Goal: Task Accomplishment & Management: Use online tool/utility

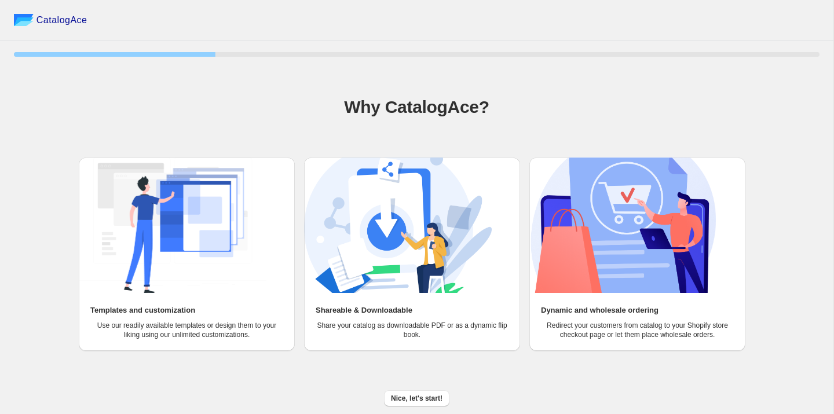
click at [253, 271] on img at bounding box center [173, 226] width 188 height 136
click at [396, 394] on span "Nice, let's start!" at bounding box center [417, 398] width 52 height 9
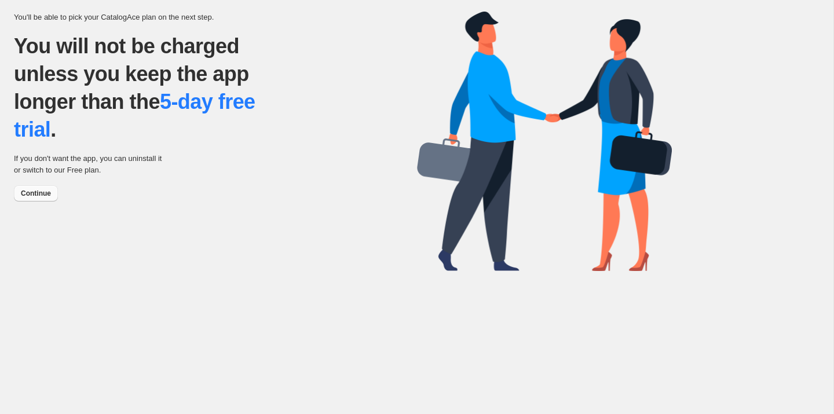
click at [49, 198] on button "Continue" at bounding box center [36, 193] width 44 height 16
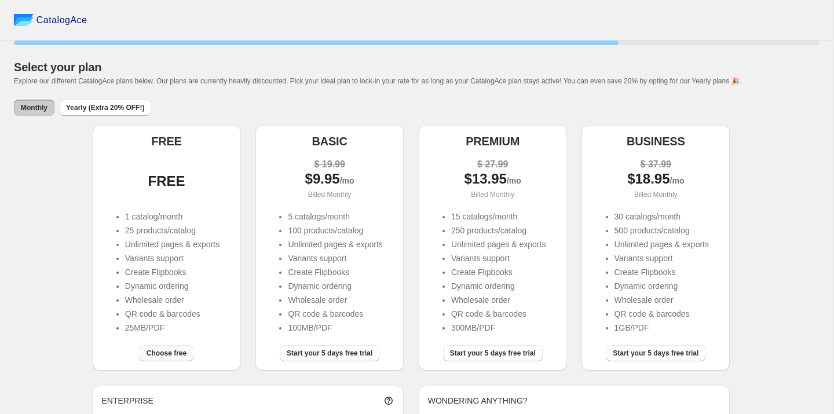
click at [162, 359] on button "Choose free" at bounding box center [167, 353] width 54 height 16
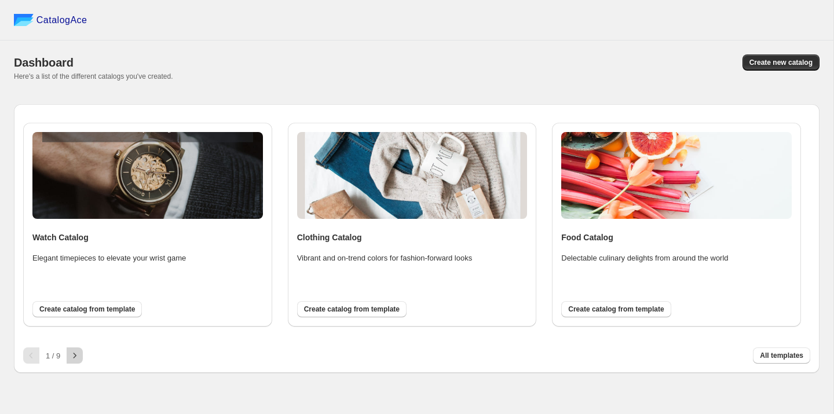
click at [70, 360] on icon "button" at bounding box center [75, 356] width 12 height 12
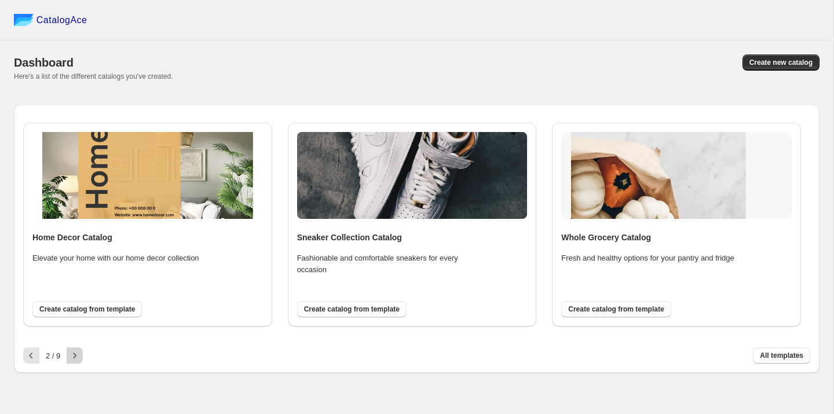
click at [70, 360] on icon "button" at bounding box center [75, 356] width 12 height 12
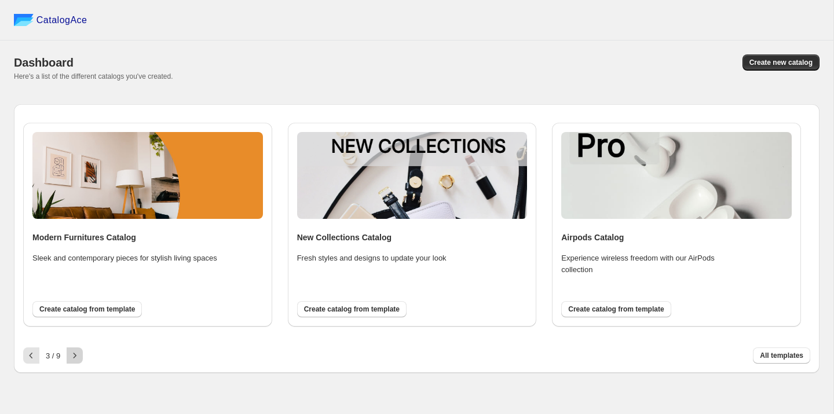
click at [70, 360] on icon "button" at bounding box center [75, 356] width 12 height 12
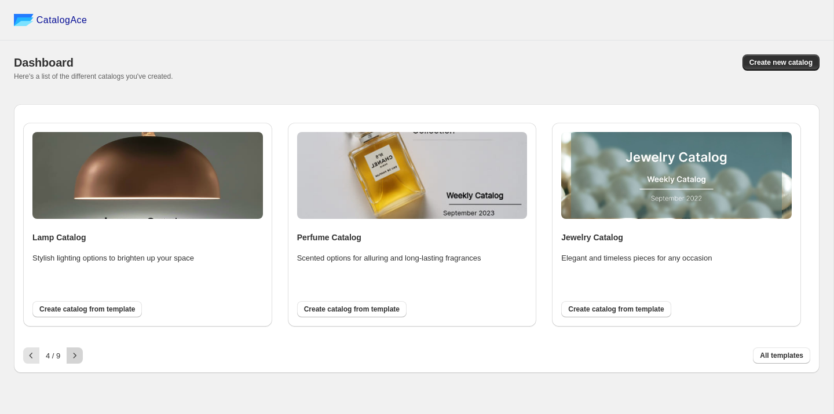
click at [70, 360] on icon "button" at bounding box center [75, 356] width 12 height 12
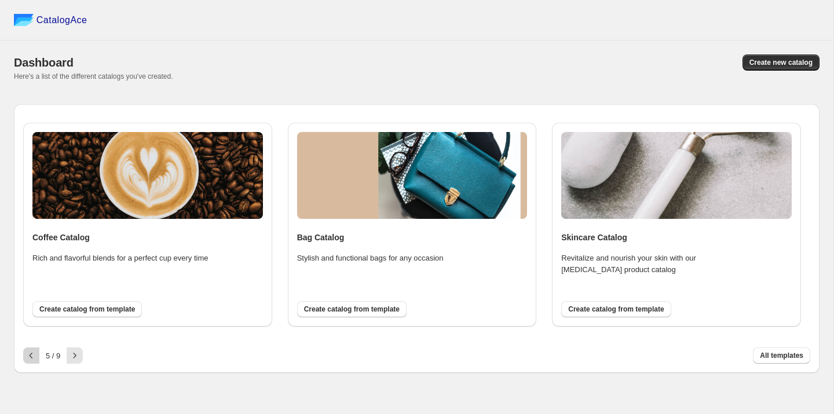
click at [33, 359] on icon "button" at bounding box center [31, 356] width 12 height 12
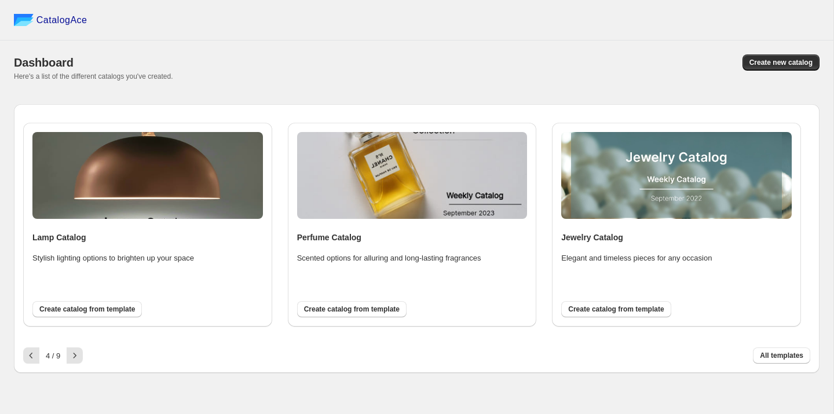
click at [582, 312] on span "Create catalog from template" at bounding box center [616, 309] width 96 height 9
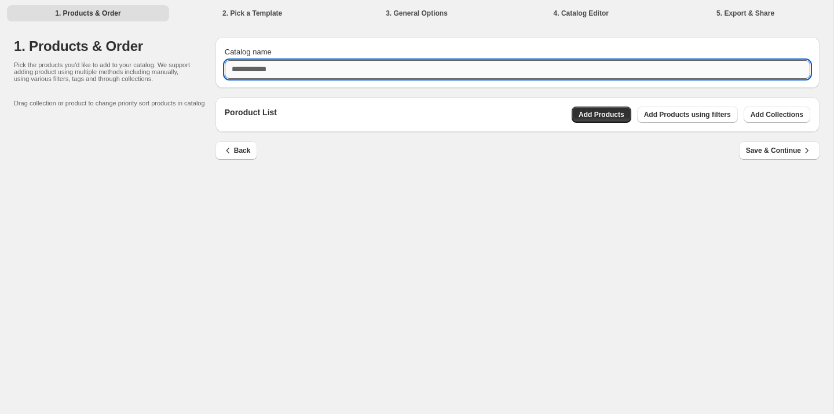
click at [554, 75] on input "Catalog name" at bounding box center [518, 69] width 586 height 19
type input "**********"
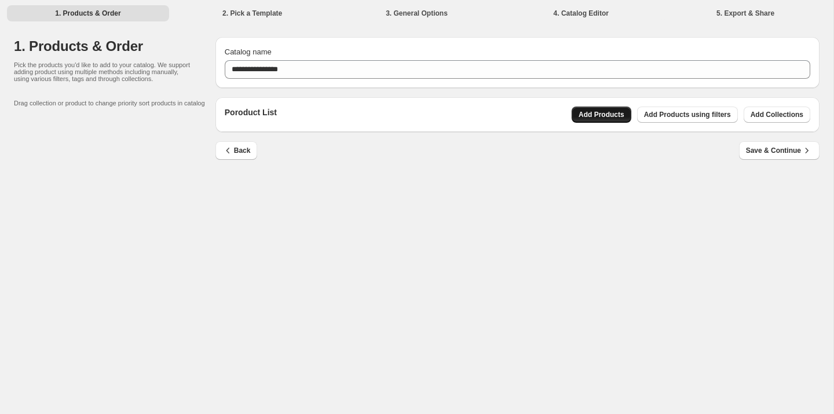
click at [618, 118] on span "Add Products" at bounding box center [602, 114] width 46 height 9
click at [752, 110] on button "Add Collections" at bounding box center [777, 115] width 67 height 16
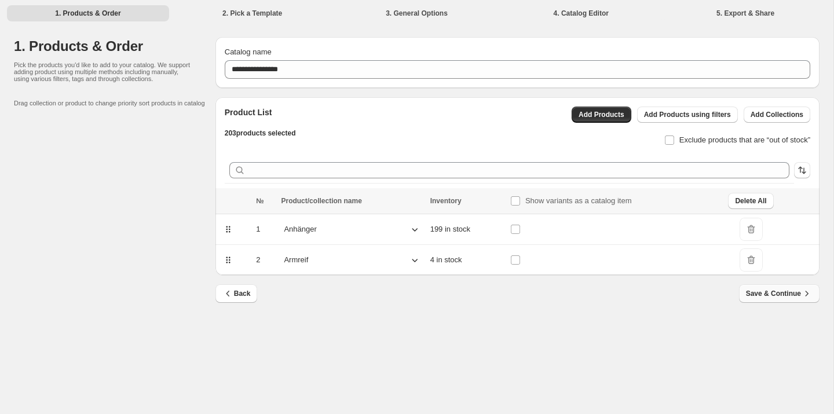
click at [765, 296] on span "Save & Continue" at bounding box center [779, 294] width 67 height 12
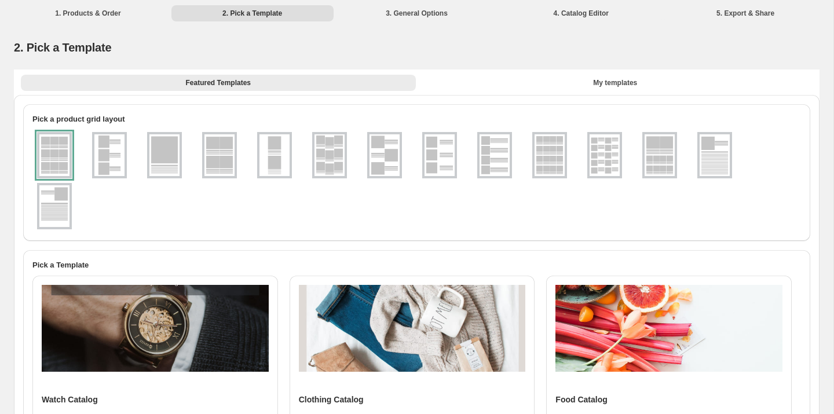
click at [92, 144] on div at bounding box center [109, 155] width 35 height 46
click at [611, 154] on img at bounding box center [605, 155] width 30 height 42
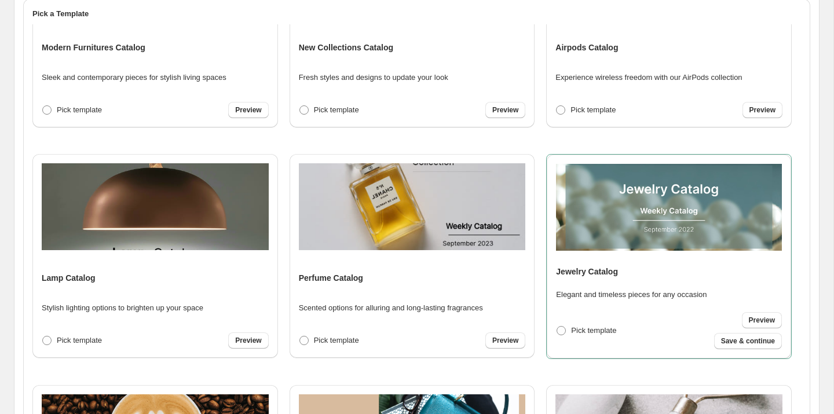
scroll to position [638, 0]
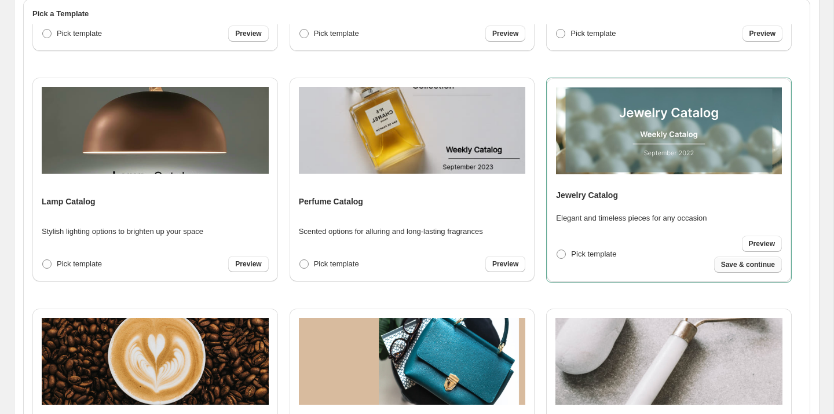
click at [746, 264] on span "Save & continue" at bounding box center [748, 264] width 54 height 9
select select "**********"
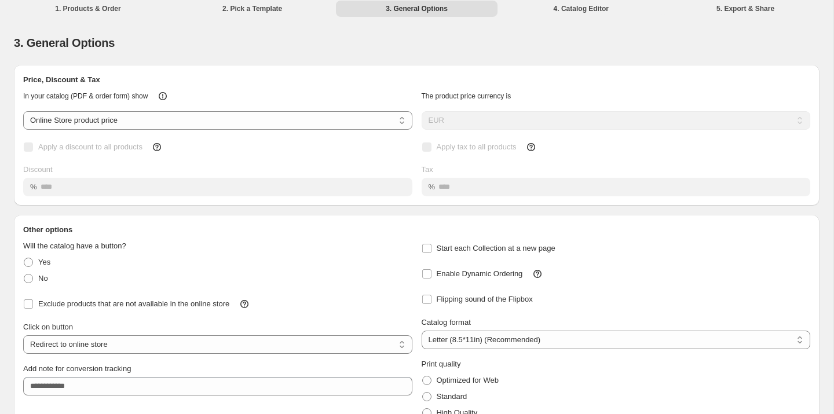
scroll to position [0, 0]
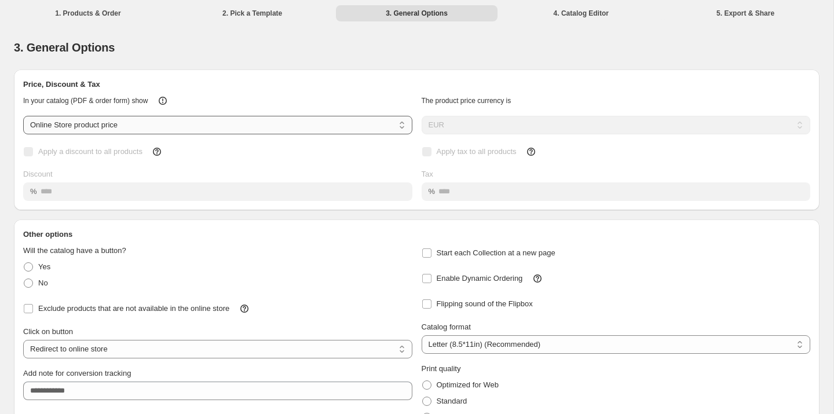
click at [347, 122] on select "**********" at bounding box center [217, 125] width 389 height 19
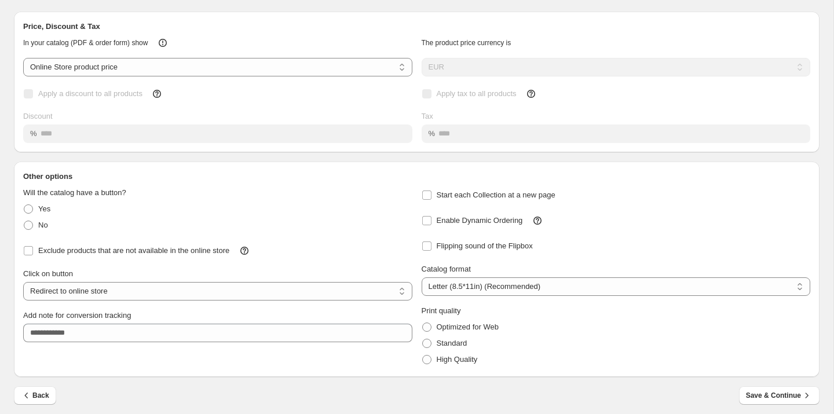
scroll to position [64, 0]
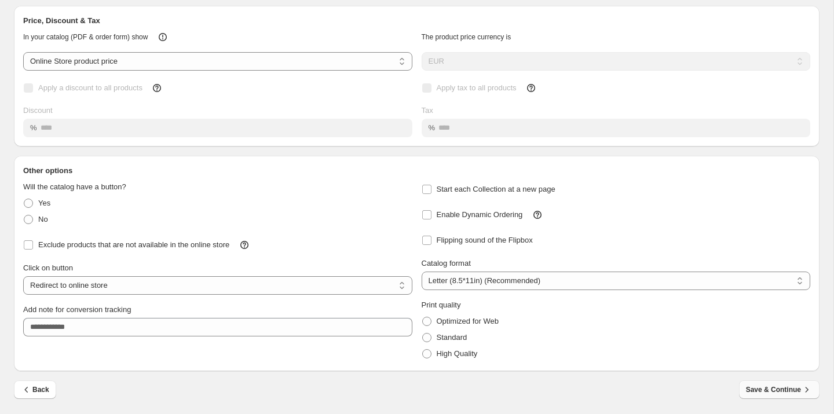
click at [760, 387] on span "Save & Continue" at bounding box center [779, 390] width 67 height 12
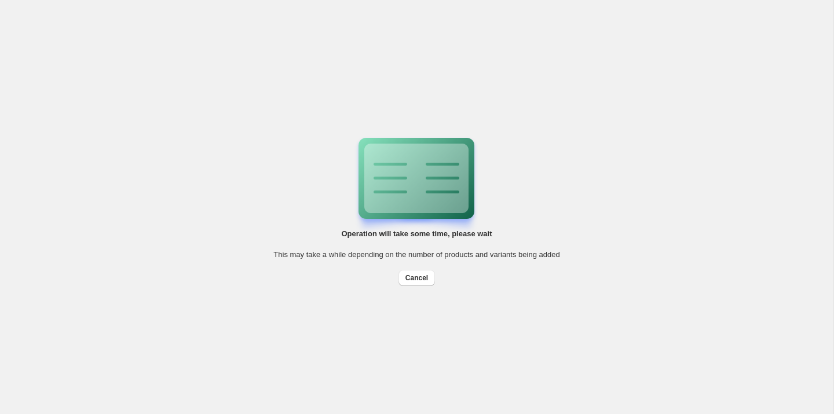
scroll to position [0, 0]
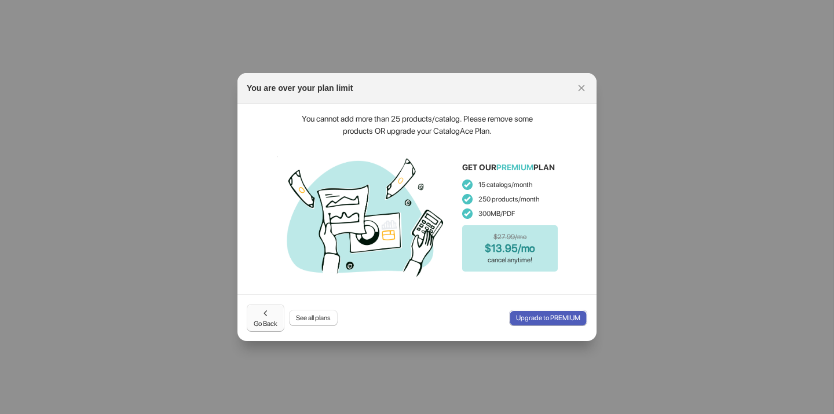
click at [258, 313] on span "Go Back" at bounding box center [266, 318] width 24 height 21
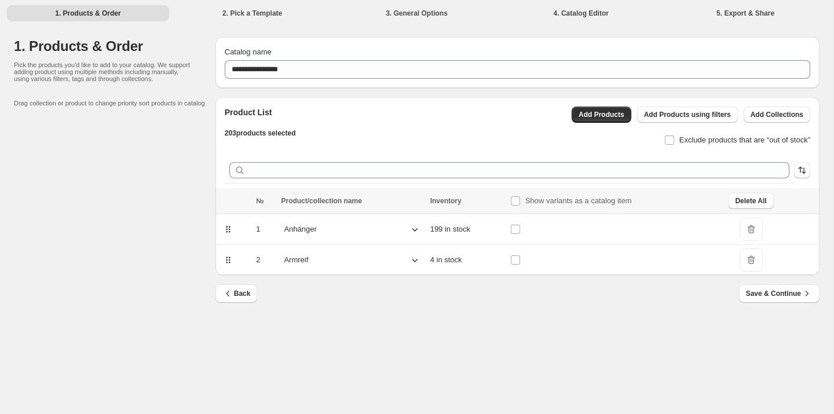
click at [755, 236] on span "DeleteIcon" at bounding box center [751, 229] width 23 height 23
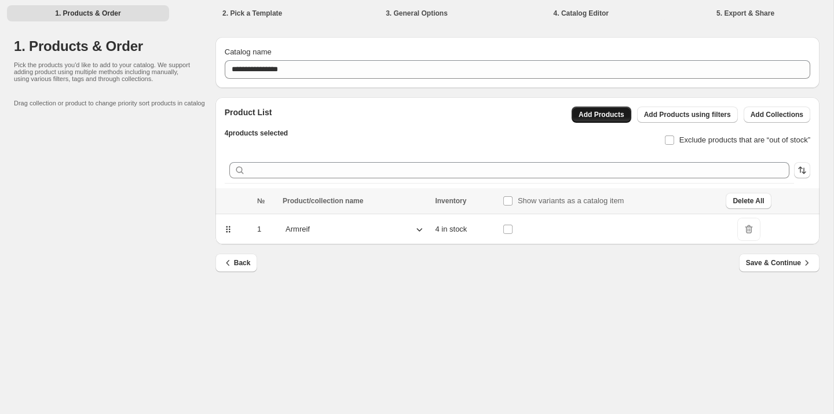
click at [602, 116] on span "Add Products" at bounding box center [602, 114] width 46 height 9
click at [758, 111] on span "Add Collections" at bounding box center [777, 114] width 53 height 9
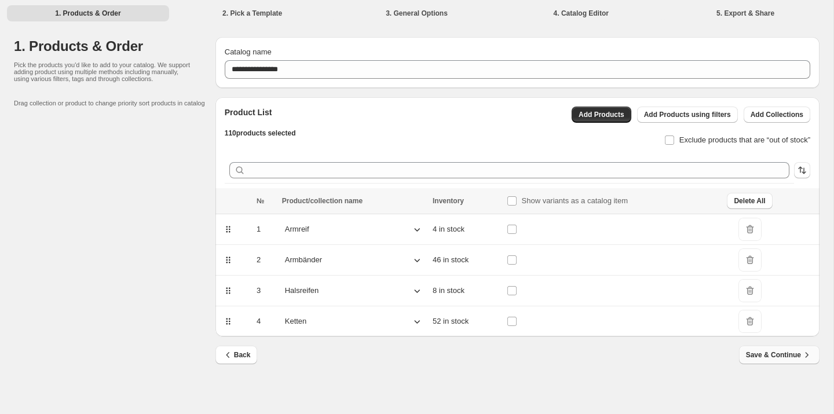
click at [807, 359] on icon "button" at bounding box center [807, 355] width 12 height 12
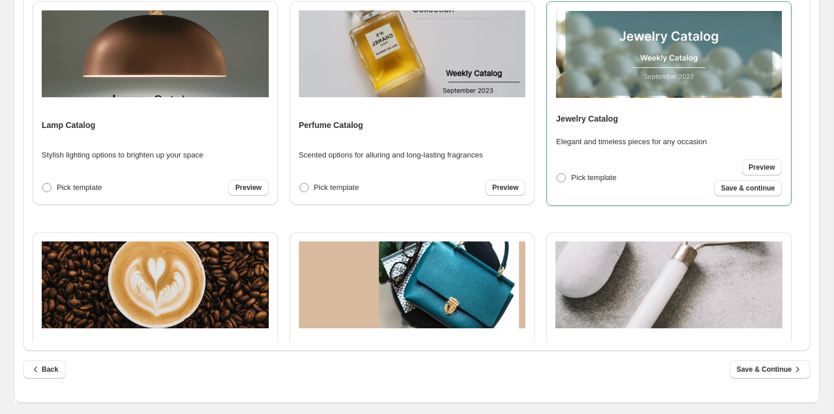
scroll to position [598, 0]
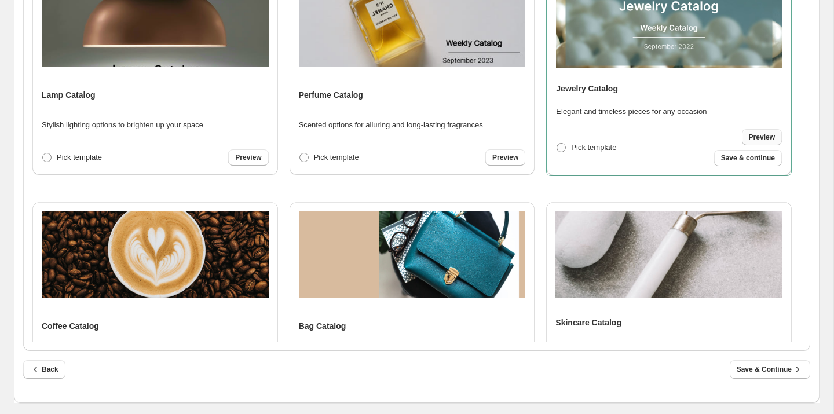
click at [753, 143] on link "Preview" at bounding box center [762, 137] width 40 height 16
drag, startPoint x: 764, startPoint y: 157, endPoint x: 672, endPoint y: 159, distance: 92.1
click at [673, 159] on div "Pick template Preview Save & continue" at bounding box center [669, 147] width 226 height 37
click at [727, 160] on span "Save & continue" at bounding box center [748, 158] width 54 height 9
select select "**********"
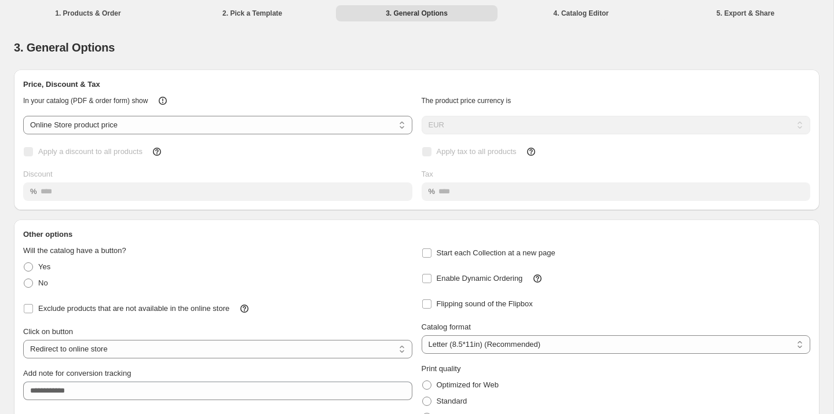
scroll to position [64, 0]
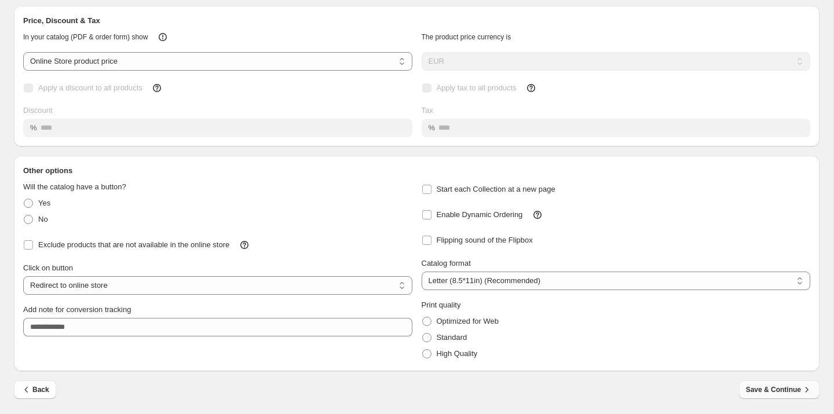
click at [779, 387] on span "Save & Continue" at bounding box center [779, 390] width 67 height 12
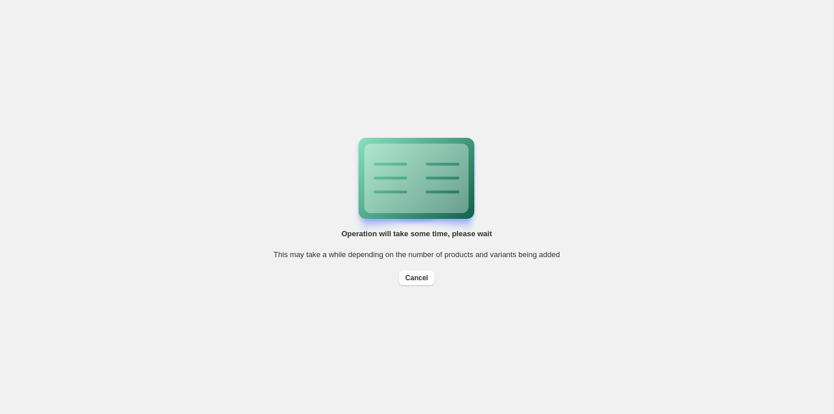
scroll to position [0, 0]
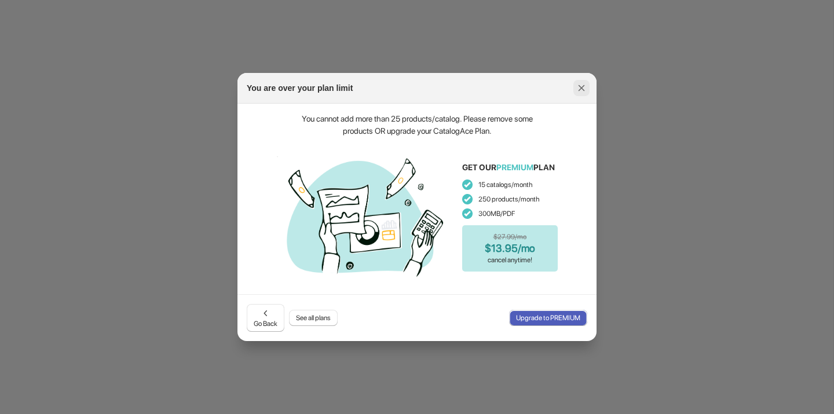
click at [583, 89] on icon ":rj:" at bounding box center [582, 88] width 12 height 12
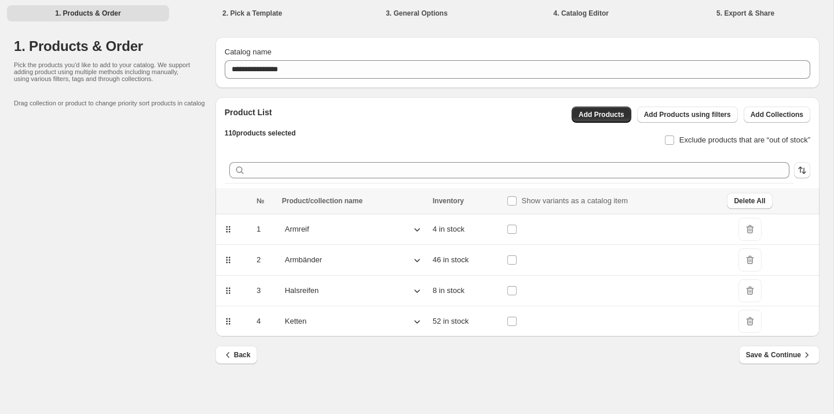
click at [749, 319] on span "DeleteIcon" at bounding box center [750, 321] width 23 height 23
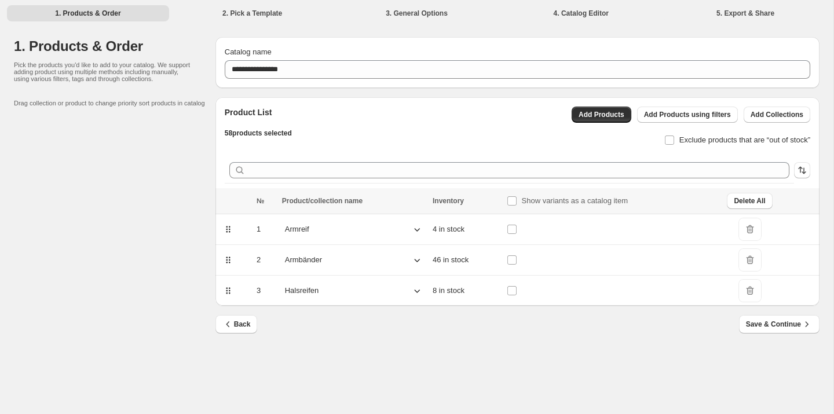
click at [756, 262] on span "DeleteIcon" at bounding box center [750, 260] width 23 height 23
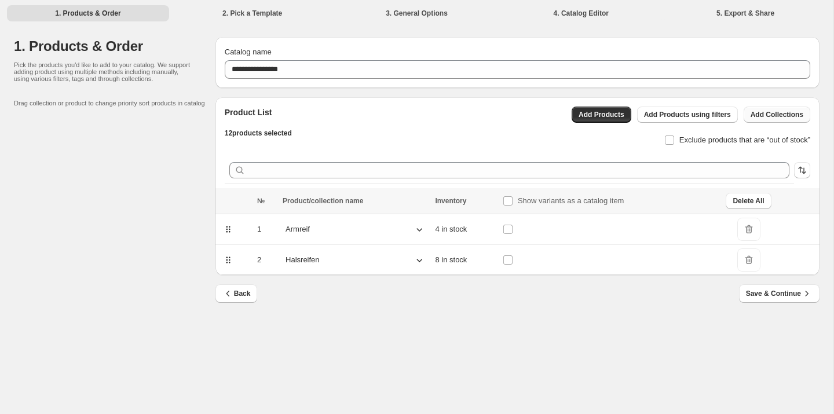
click at [752, 122] on button "Add Collections" at bounding box center [777, 115] width 67 height 16
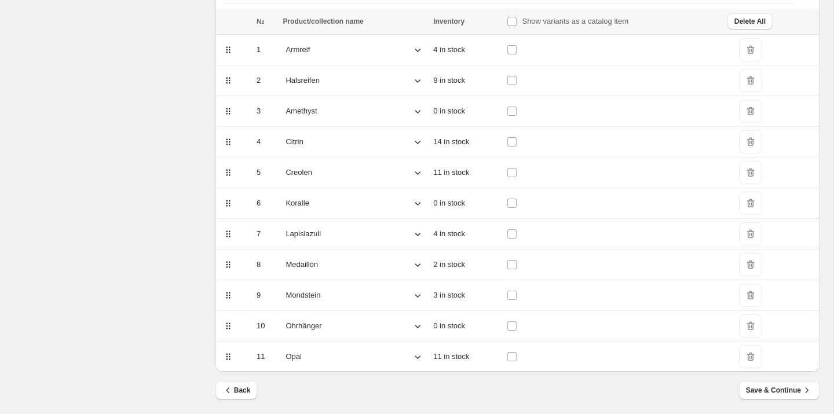
scroll to position [184, 0]
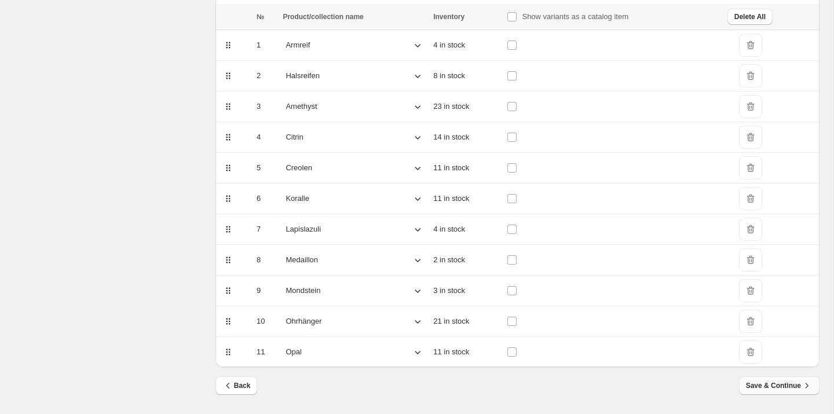
click at [756, 382] on span "Save & Continue" at bounding box center [779, 386] width 67 height 12
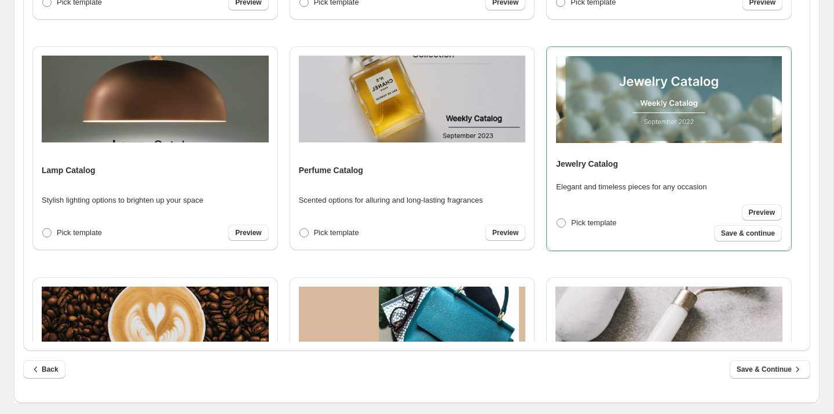
scroll to position [509, 0]
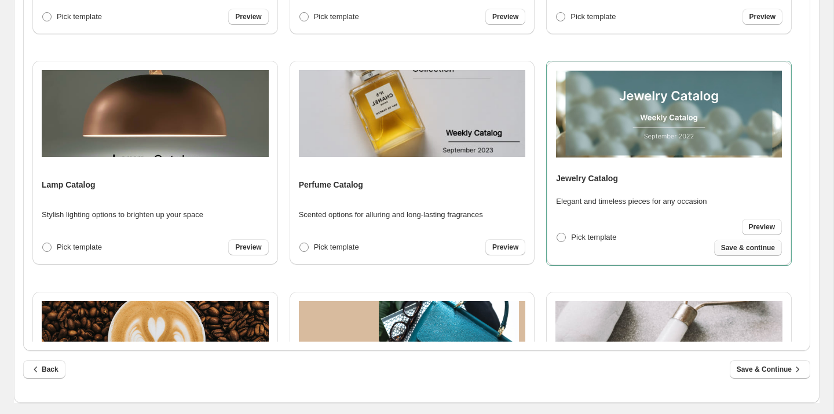
click at [735, 246] on span "Save & continue" at bounding box center [748, 247] width 54 height 9
select select "**********"
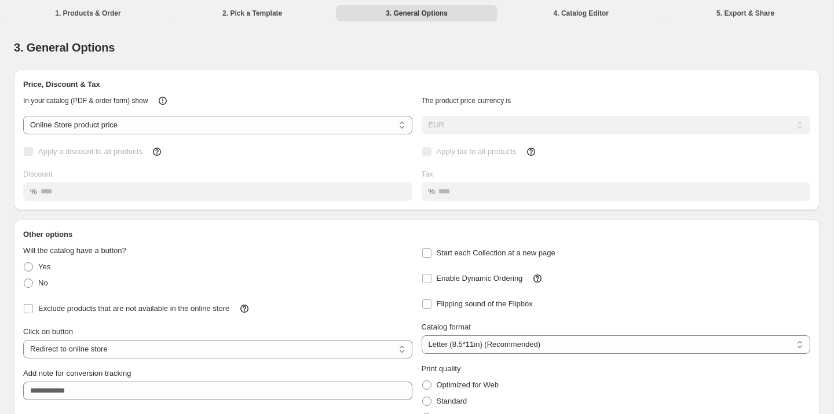
scroll to position [64, 0]
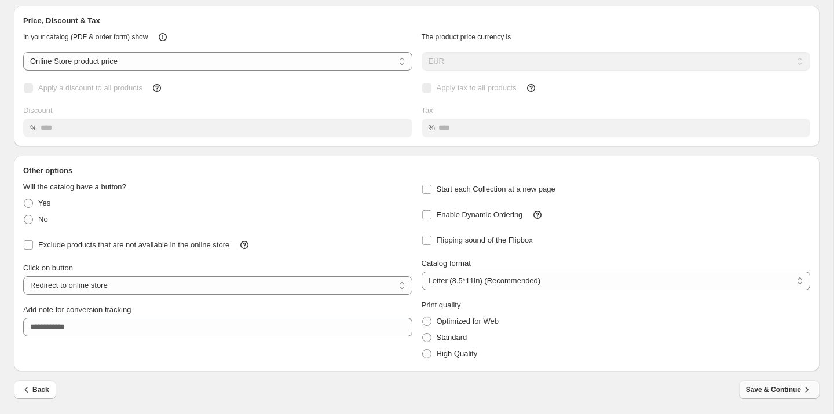
click at [773, 381] on button "Save & Continue" at bounding box center [779, 390] width 81 height 19
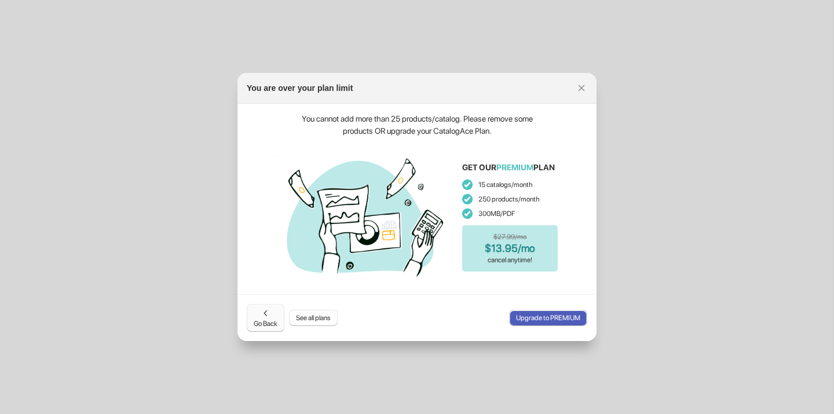
click at [264, 314] on icon ":ra4:" at bounding box center [266, 314] width 12 height 12
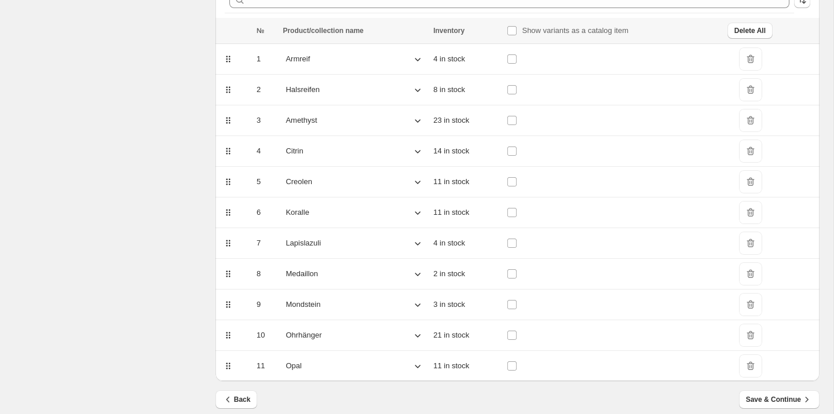
scroll to position [184, 0]
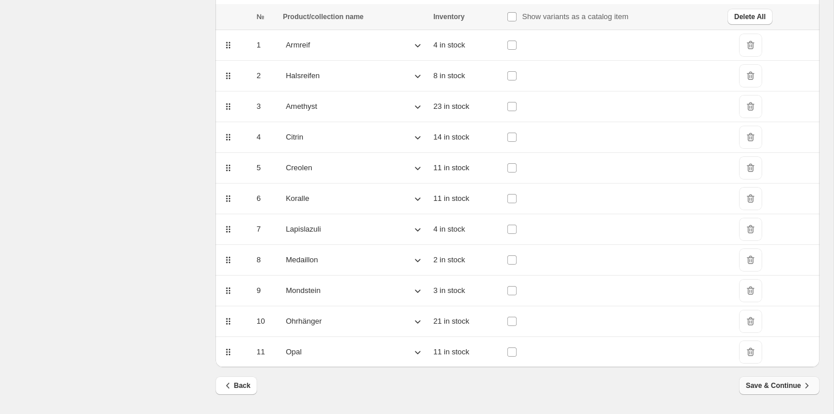
click at [775, 387] on span "Save & Continue" at bounding box center [779, 386] width 67 height 12
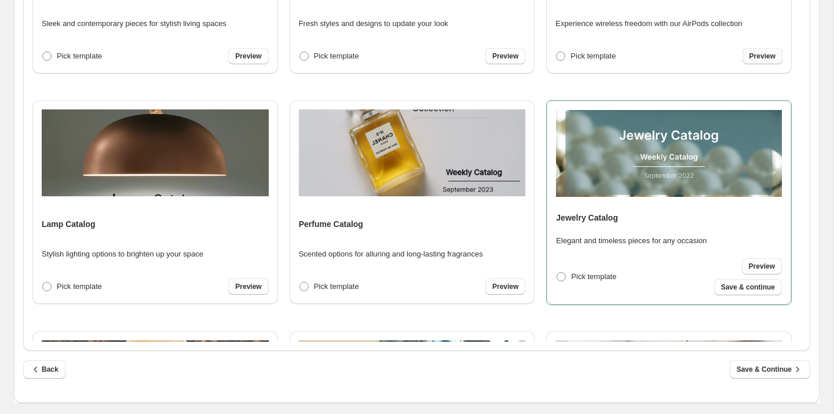
scroll to position [477, 0]
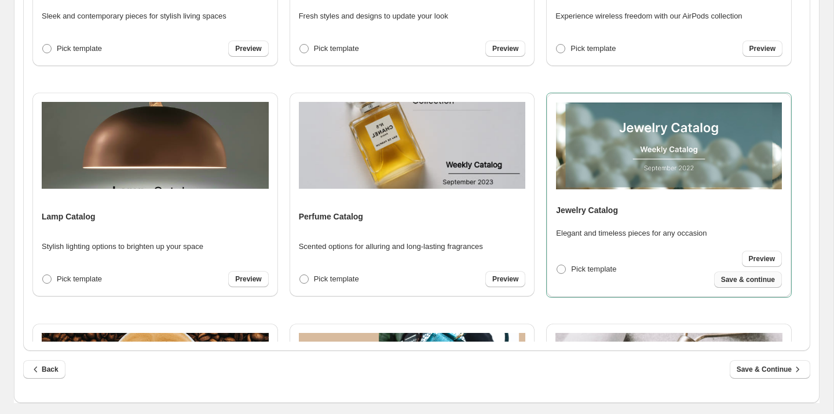
click at [763, 280] on span "Save & continue" at bounding box center [748, 279] width 54 height 9
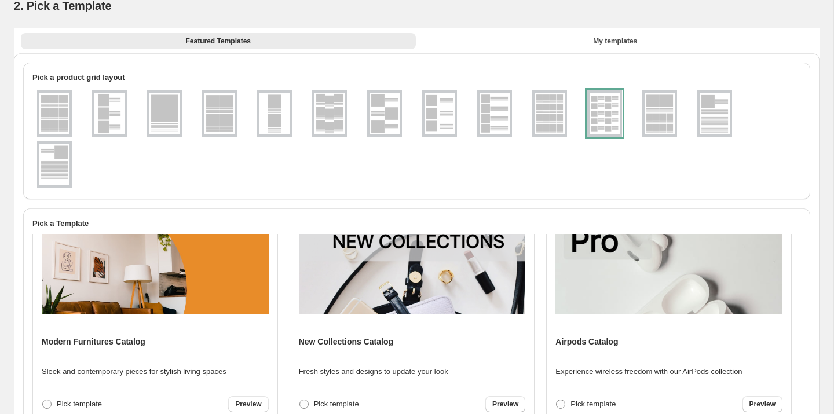
select select "**********"
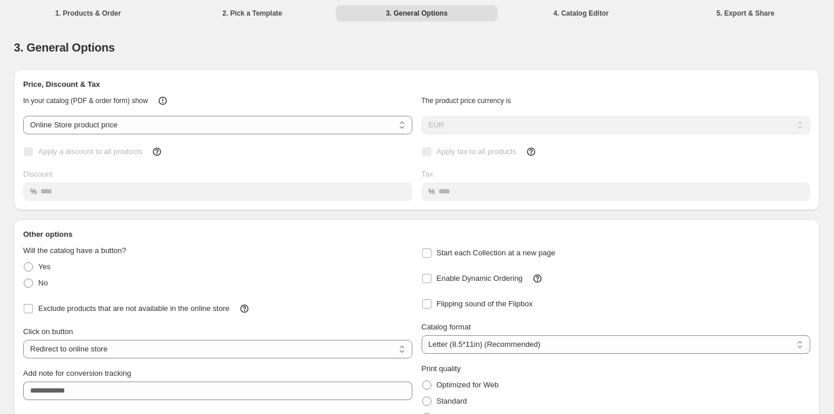
scroll to position [64, 0]
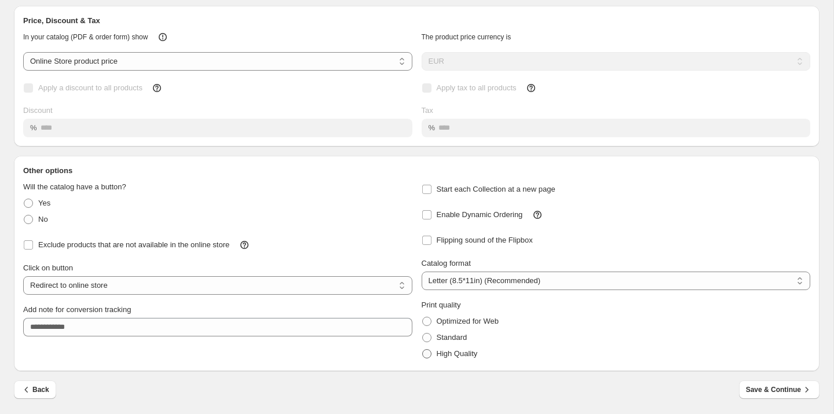
click at [430, 349] on span at bounding box center [426, 353] width 9 height 9
click at [817, 392] on button "Save & Continue" at bounding box center [779, 390] width 81 height 19
